Goal: Task Accomplishment & Management: Manage account settings

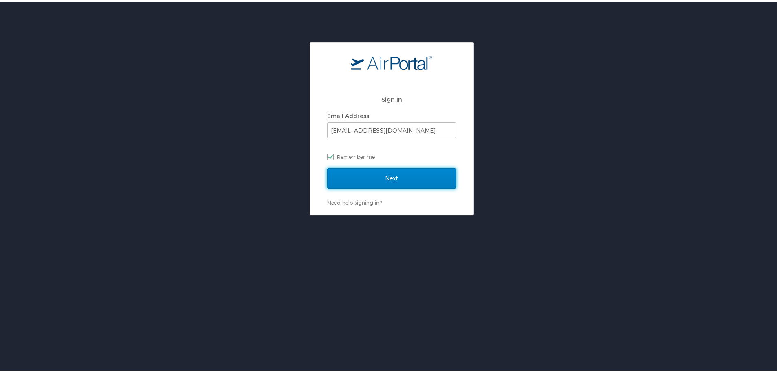
click at [366, 178] on input "Next" at bounding box center [391, 176] width 129 height 20
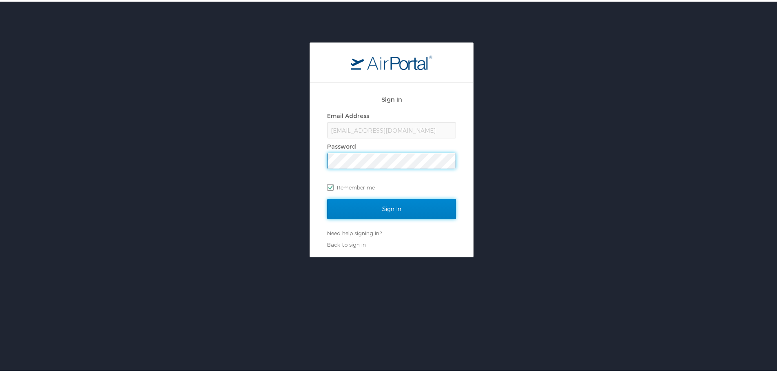
click at [376, 204] on input "Sign In" at bounding box center [391, 207] width 129 height 20
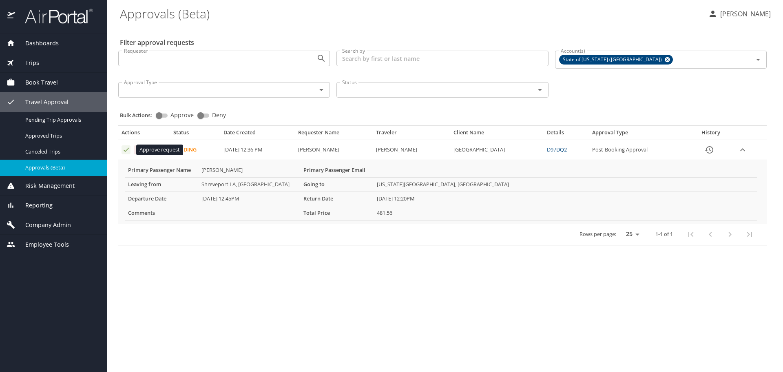
click at [124, 148] on icon "Approval table" at bounding box center [126, 150] width 8 height 8
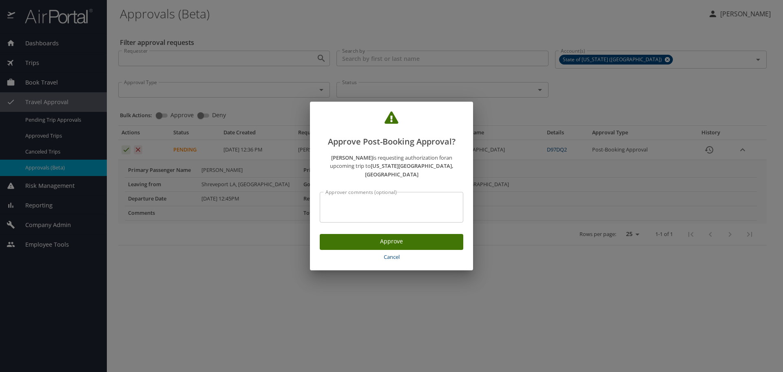
click at [365, 199] on textarea "Approver comments (optional)" at bounding box center [391, 206] width 132 height 15
type textarea "E0036890"
click at [363, 236] on span "Approve" at bounding box center [391, 241] width 131 height 10
